Goal: Complete application form

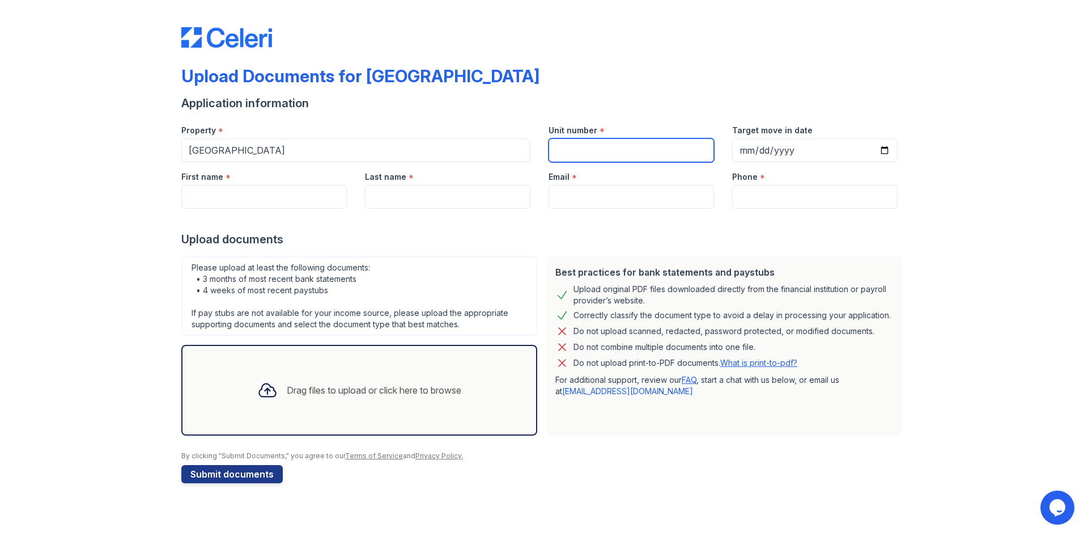
click at [586, 147] on input "Unit number" at bounding box center [631, 150] width 165 height 24
type input "412"
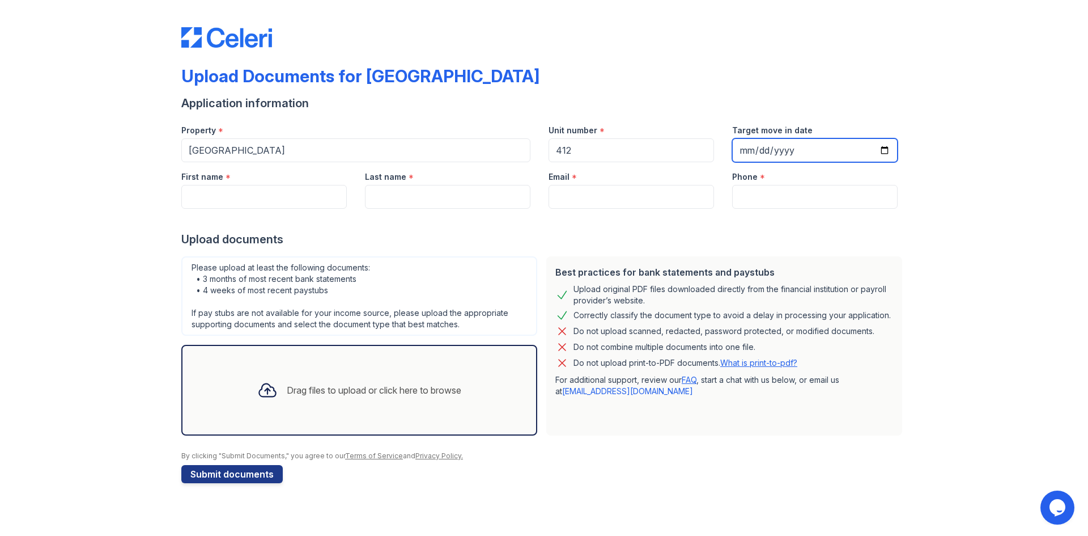
click at [790, 151] on input "Target move in date" at bounding box center [814, 150] width 165 height 24
click at [750, 154] on input "Target move in date" at bounding box center [814, 150] width 165 height 24
type input "[DATE]"
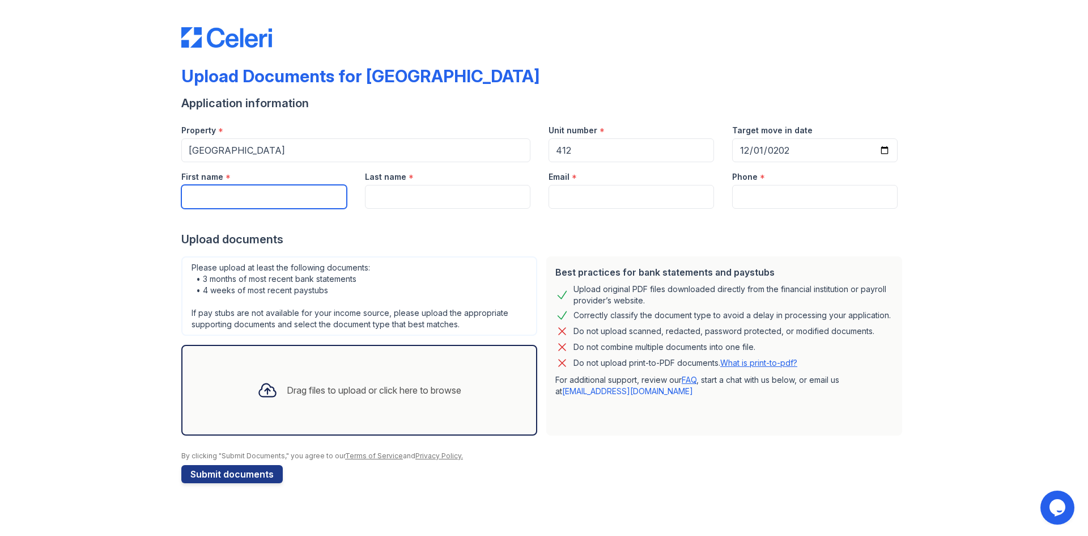
click at [300, 199] on input "First name" at bounding box center [263, 197] width 165 height 24
type input "[PERSON_NAME]"
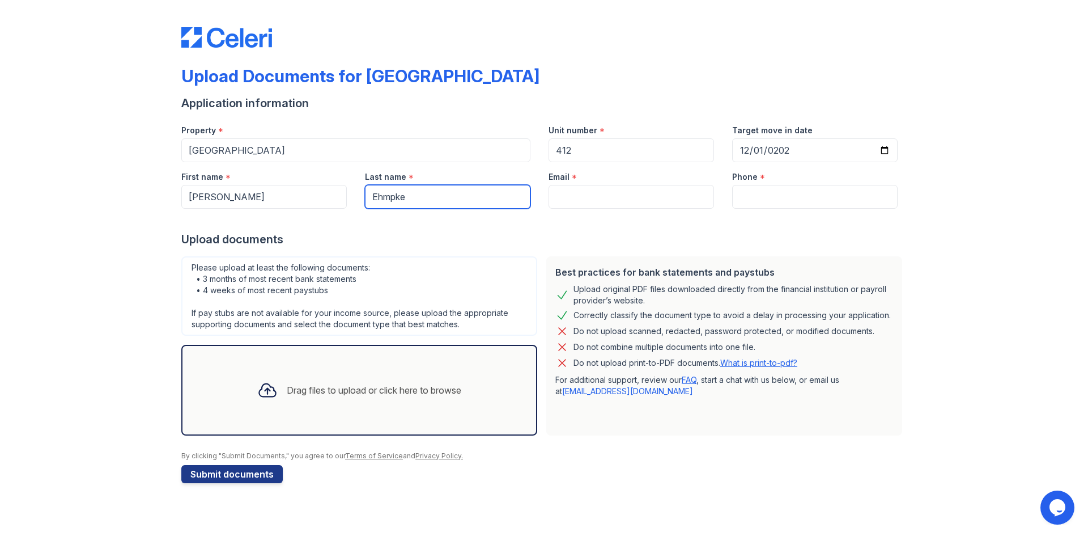
type input "Ehmpke"
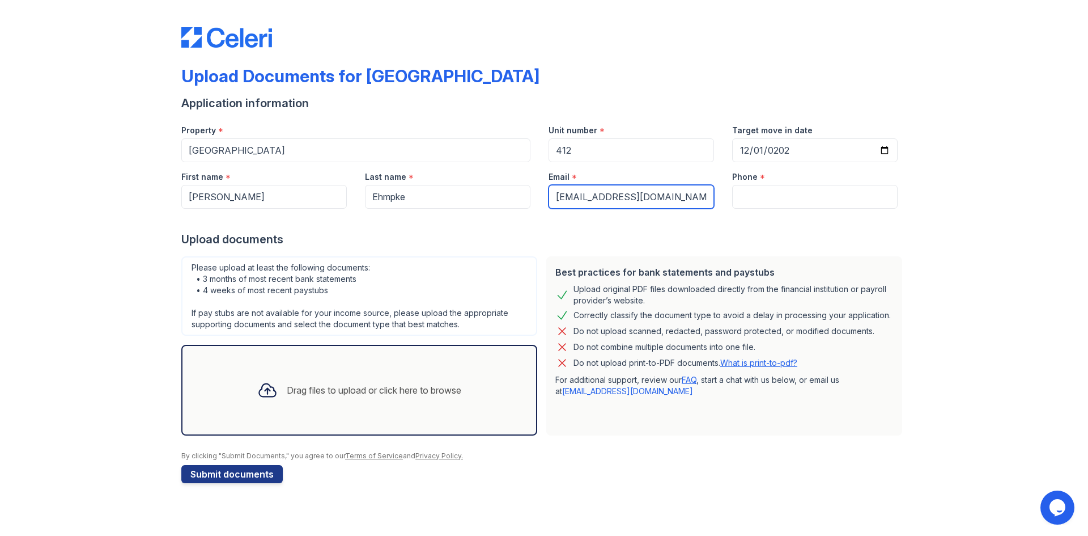
type input "[EMAIL_ADDRESS][DOMAIN_NAME]"
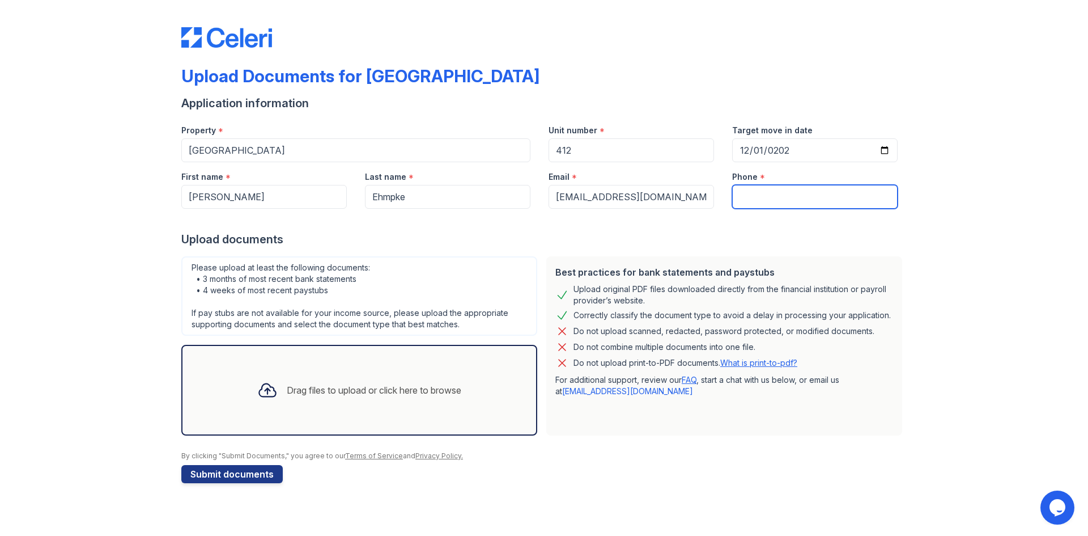
click at [811, 194] on input "Phone" at bounding box center [814, 197] width 165 height 24
type input "7088460835"
click at [782, 231] on div "Upload documents" at bounding box center [543, 239] width 725 height 16
click at [134, 289] on div "Upload Documents for [GEOGRAPHIC_DATA] Application information Property * [GEOG…" at bounding box center [544, 253] width 1052 height 506
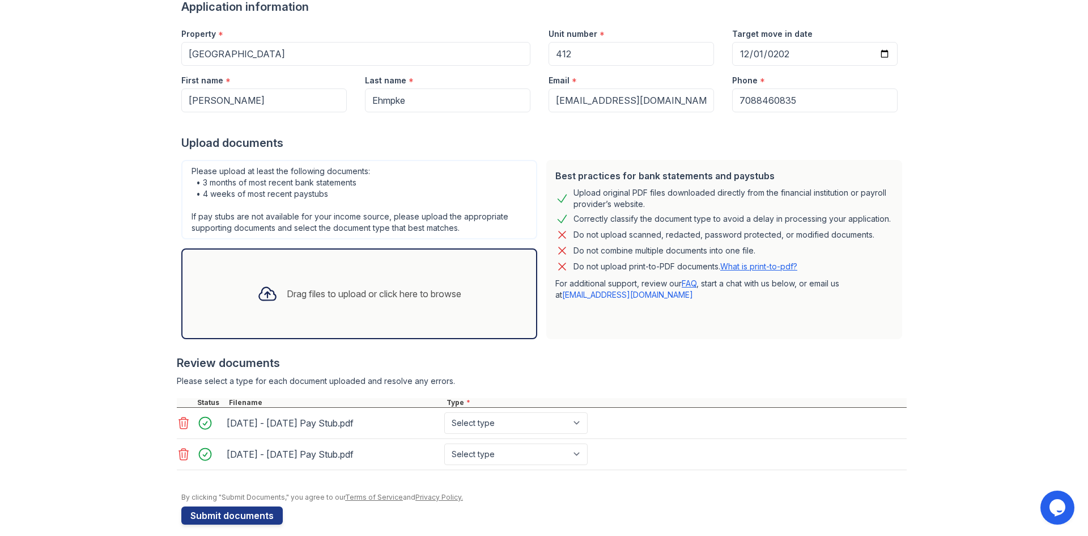
scroll to position [108, 0]
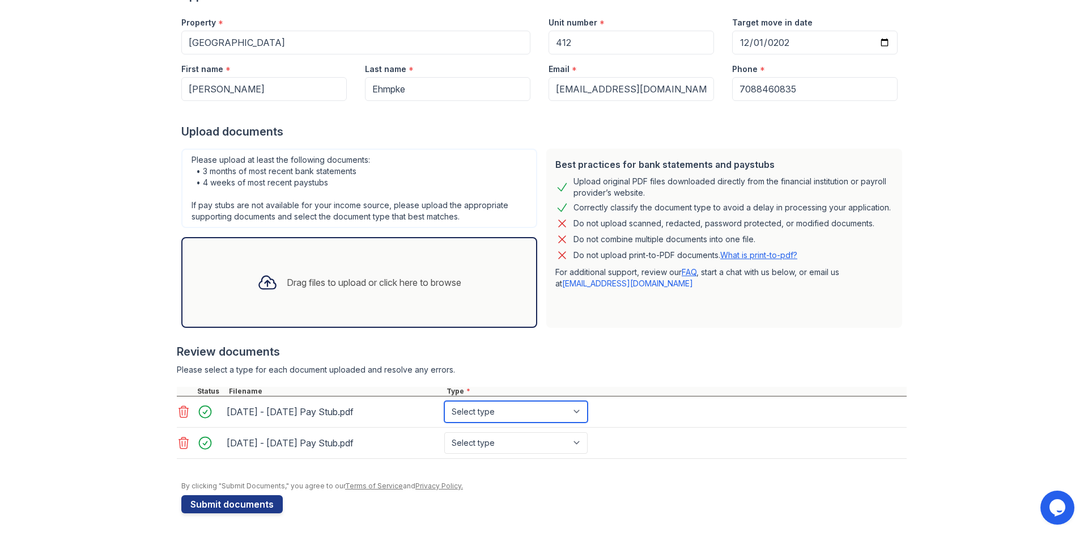
click at [520, 419] on select "Select type Paystub Bank Statement Offer Letter Tax Documents Benefit Award Let…" at bounding box center [515, 412] width 143 height 22
select select "paystub"
click at [444, 401] on select "Select type Paystub Bank Statement Offer Letter Tax Documents Benefit Award Let…" at bounding box center [515, 412] width 143 height 22
click at [496, 444] on select "Select type Paystub Bank Statement Offer Letter Tax Documents Benefit Award Let…" at bounding box center [515, 443] width 143 height 22
select select "paystub"
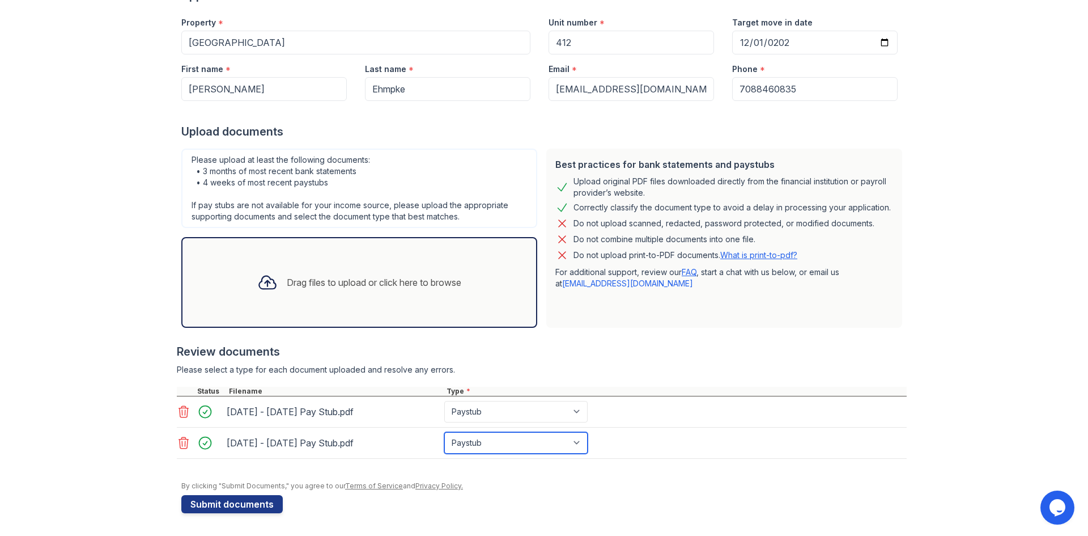
click at [444, 432] on select "Select type Paystub Bank Statement Offer Letter Tax Documents Benefit Award Let…" at bounding box center [515, 443] width 143 height 22
click at [140, 287] on div "Upload Documents for [GEOGRAPHIC_DATA] Application information Property * [GEOG…" at bounding box center [544, 213] width 1052 height 643
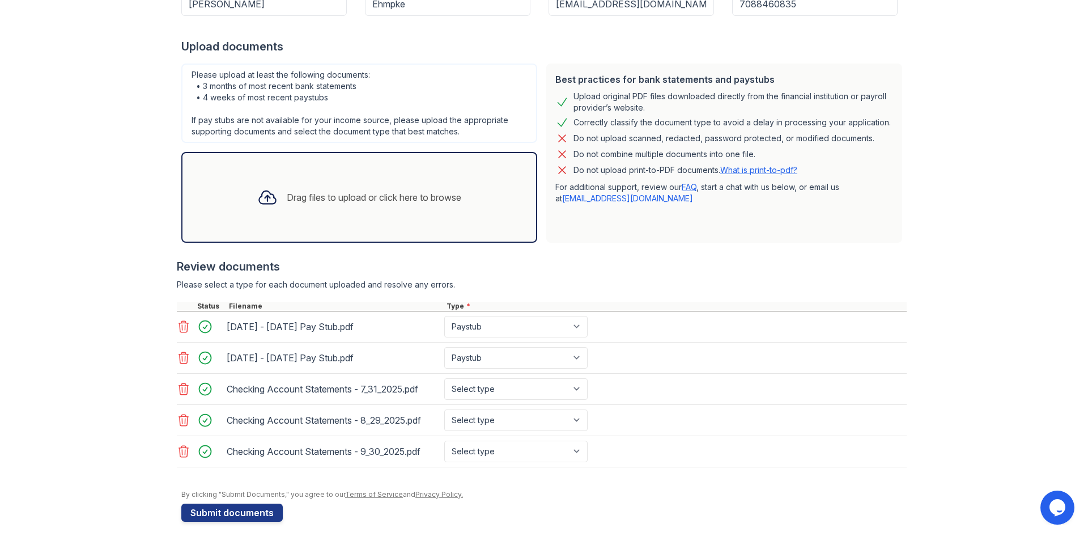
scroll to position [201, 0]
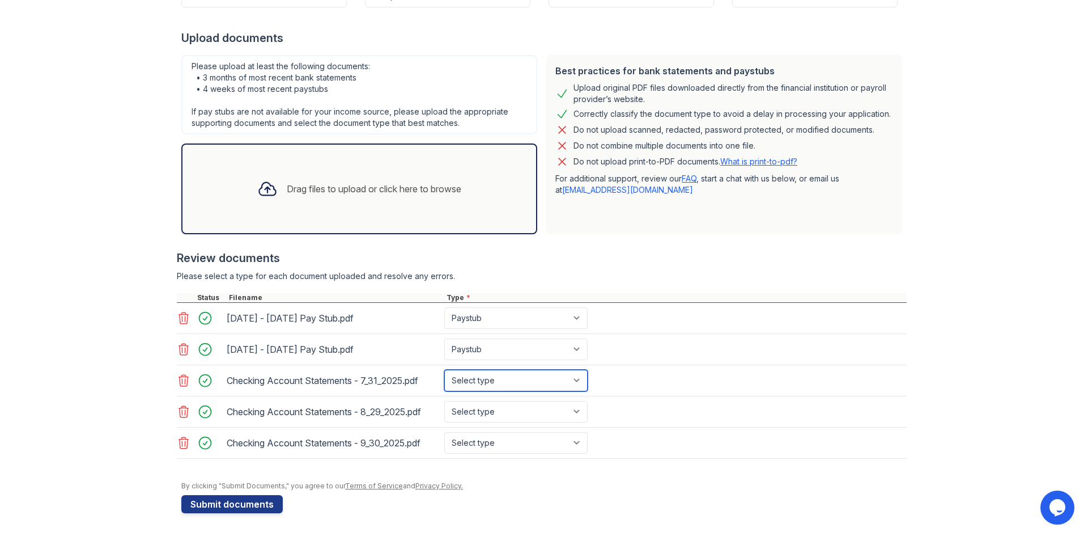
click at [491, 384] on select "Select type Paystub Bank Statement Offer Letter Tax Documents Benefit Award Let…" at bounding box center [515, 381] width 143 height 22
select select "bank_statement"
click at [444, 370] on select "Select type Paystub Bank Statement Offer Letter Tax Documents Benefit Award Let…" at bounding box center [515, 381] width 143 height 22
click at [483, 414] on select "Select type Paystub Bank Statement Offer Letter Tax Documents Benefit Award Let…" at bounding box center [515, 412] width 143 height 22
select select "bank_statement"
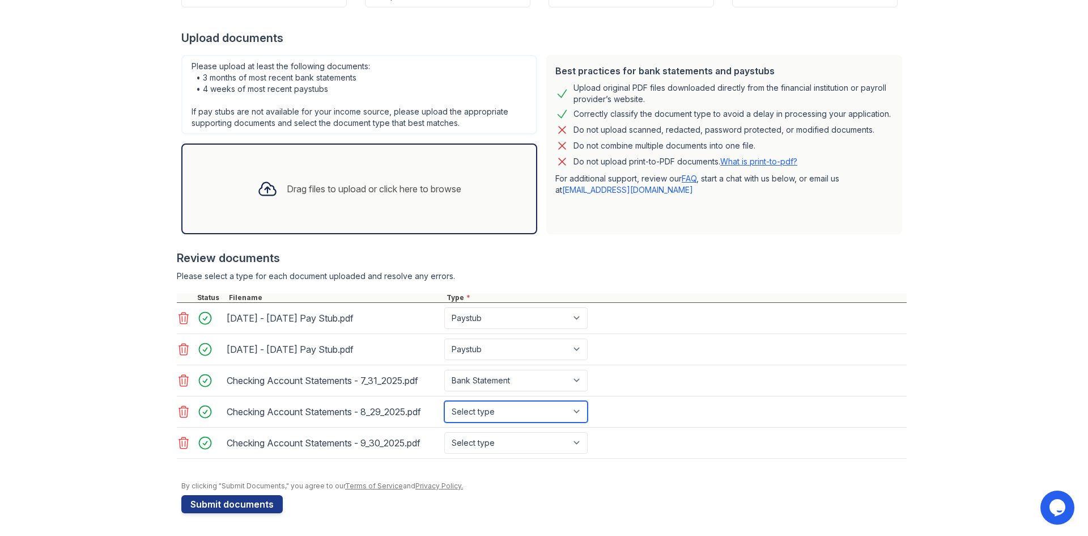
click at [444, 401] on select "Select type Paystub Bank Statement Offer Letter Tax Documents Benefit Award Let…" at bounding box center [515, 412] width 143 height 22
click at [501, 442] on select "Select type Paystub Bank Statement Offer Letter Tax Documents Benefit Award Let…" at bounding box center [515, 443] width 143 height 22
select select "bank_statement"
click at [444, 432] on select "Select type Paystub Bank Statement Offer Letter Tax Documents Benefit Award Let…" at bounding box center [515, 443] width 143 height 22
click at [706, 336] on div "[DATE] - [DATE] Pay Stub.pdf Select type Paystub Bank Statement Offer Letter Ta…" at bounding box center [542, 349] width 730 height 31
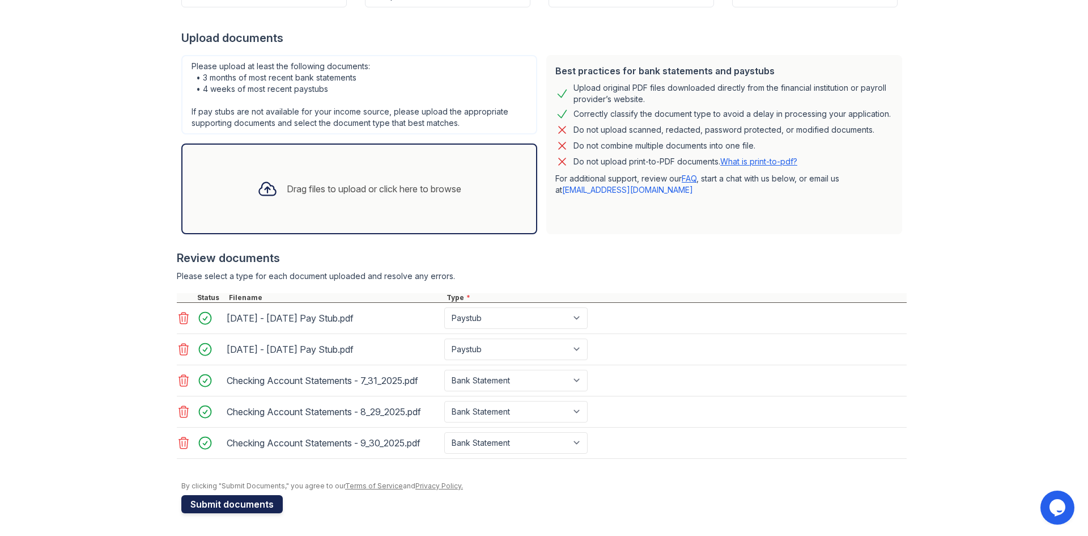
click at [232, 507] on button "Submit documents" at bounding box center [231, 504] width 101 height 18
